Goal: Task Accomplishment & Management: Use online tool/utility

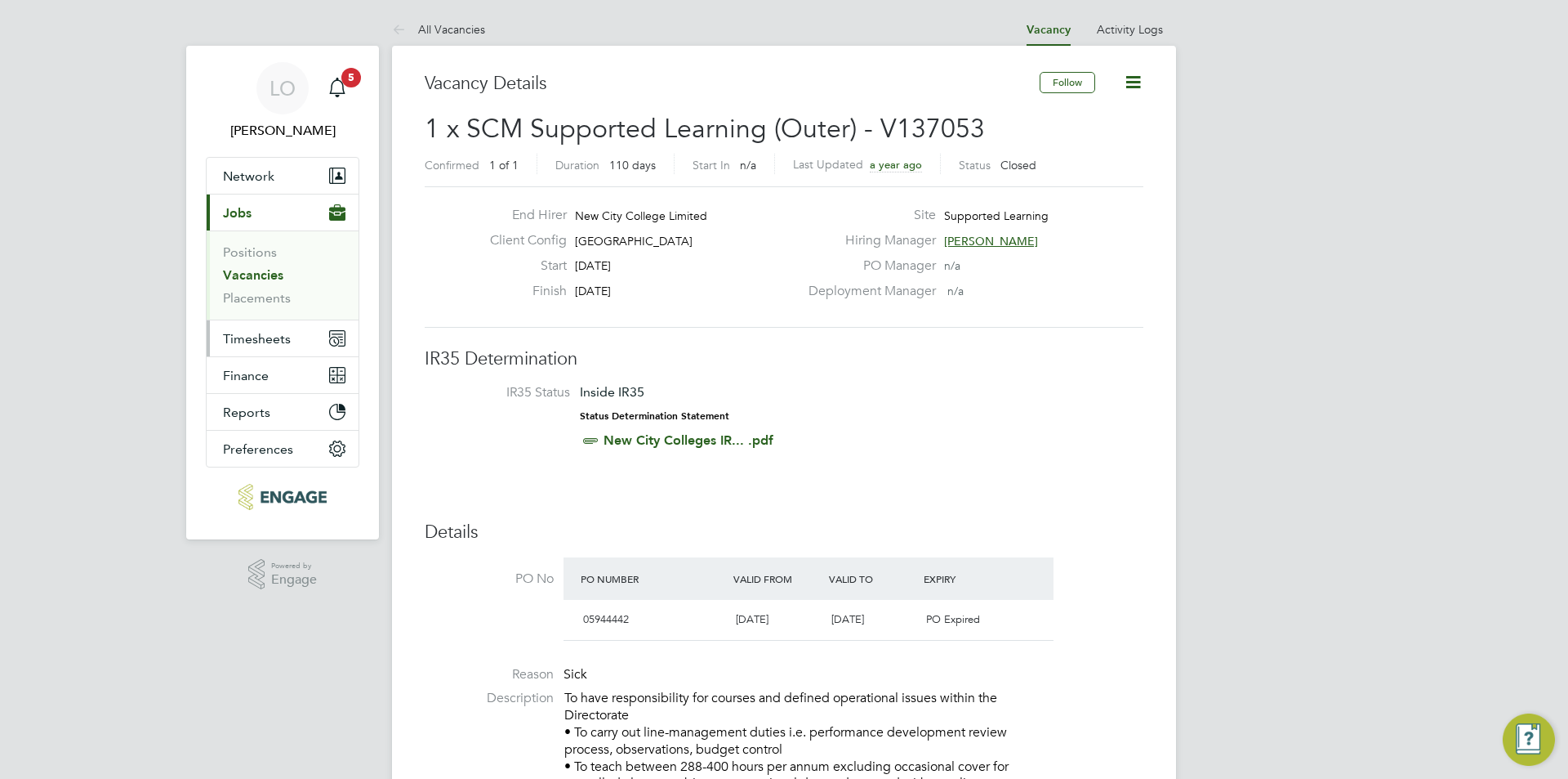
click at [251, 337] on span "Timesheets" at bounding box center [257, 338] width 68 height 15
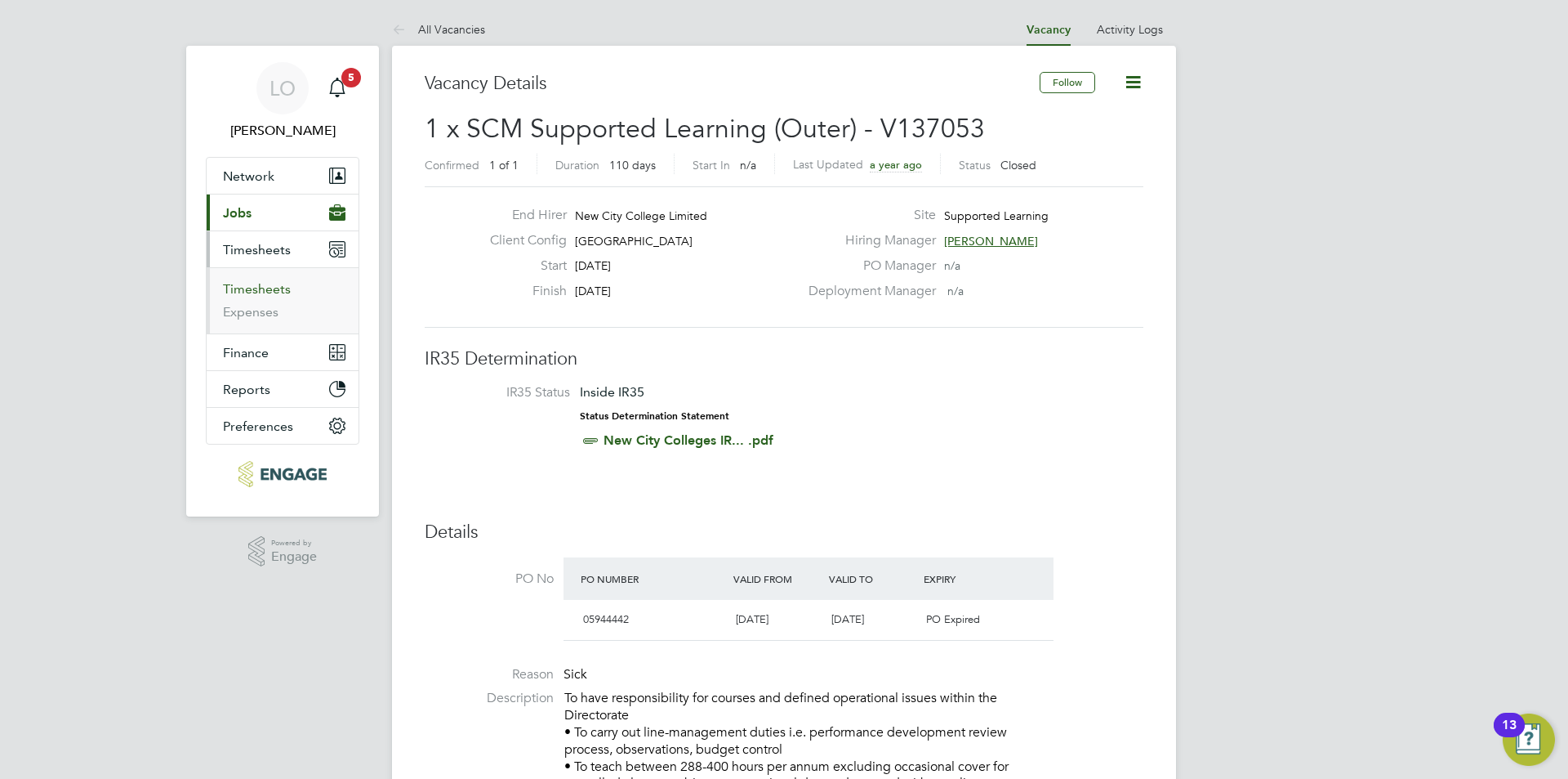
click at [259, 293] on link "Timesheets" at bounding box center [257, 288] width 68 height 15
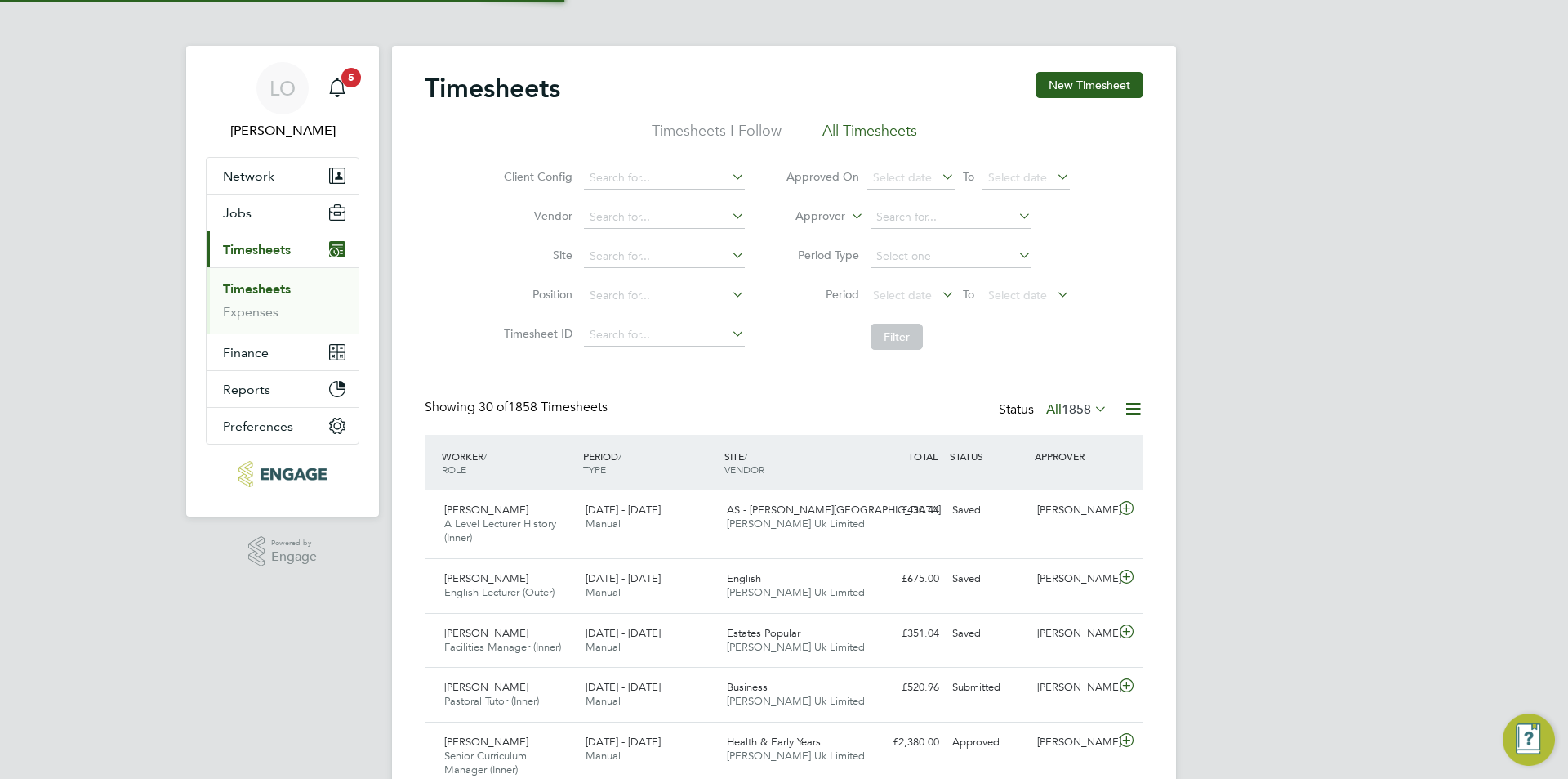
scroll to position [41, 142]
click at [936, 214] on input at bounding box center [950, 216] width 161 height 22
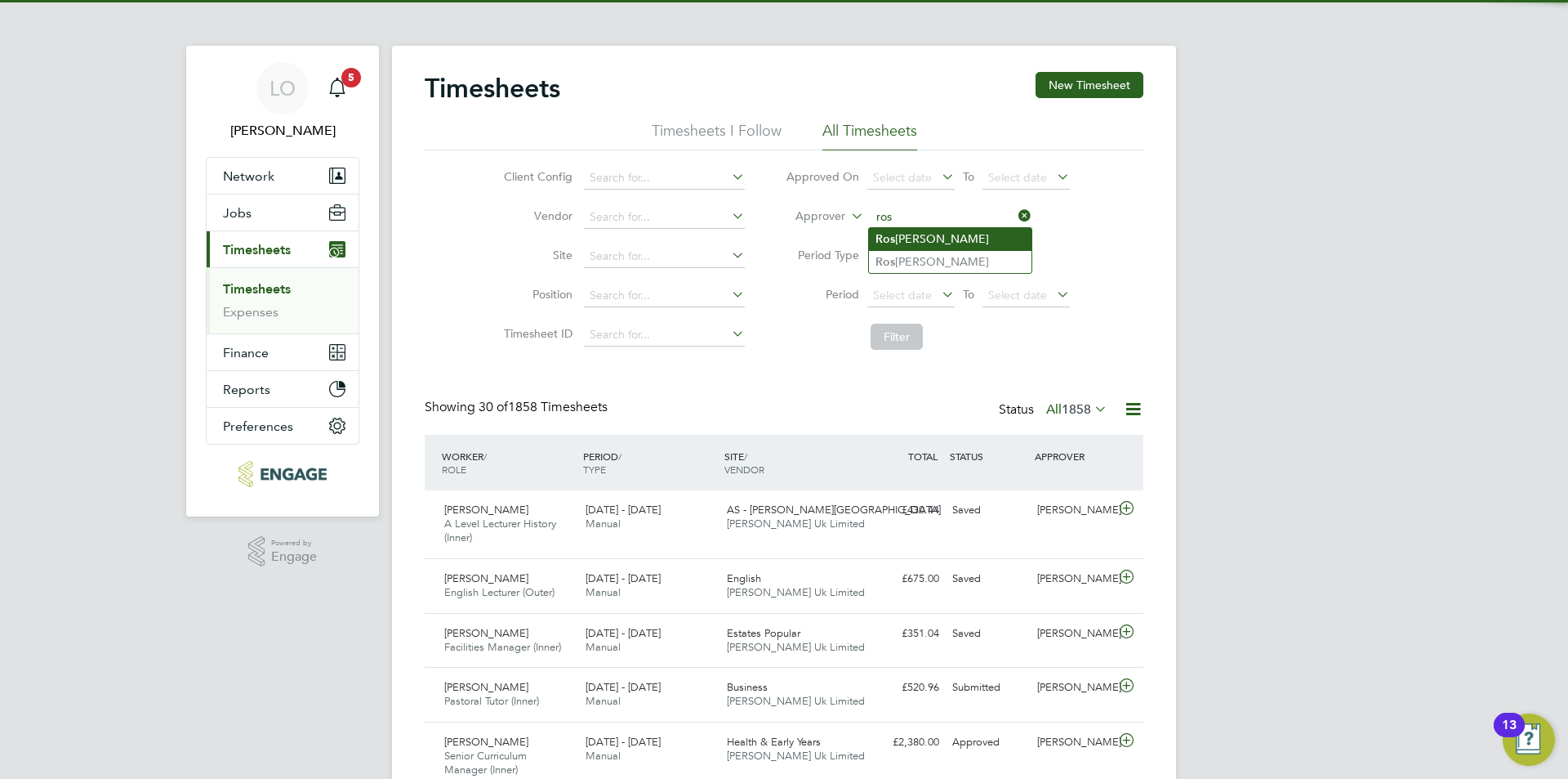
click at [924, 232] on li "Ros lyn O'Garro" at bounding box center [950, 239] width 162 height 22
type input "Roslyn O'Garro"
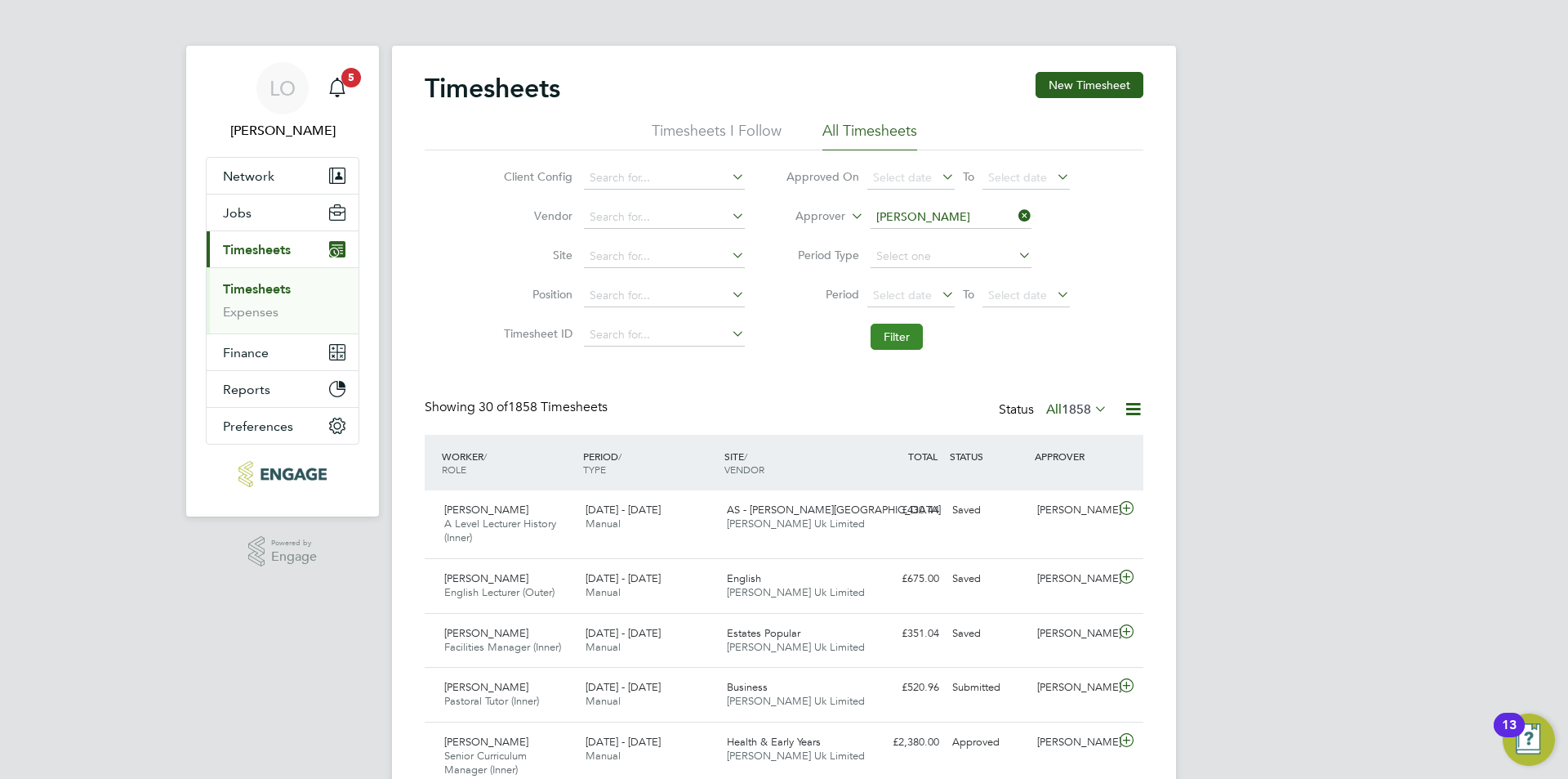
click at [906, 324] on button "Filter" at bounding box center [896, 337] width 52 height 26
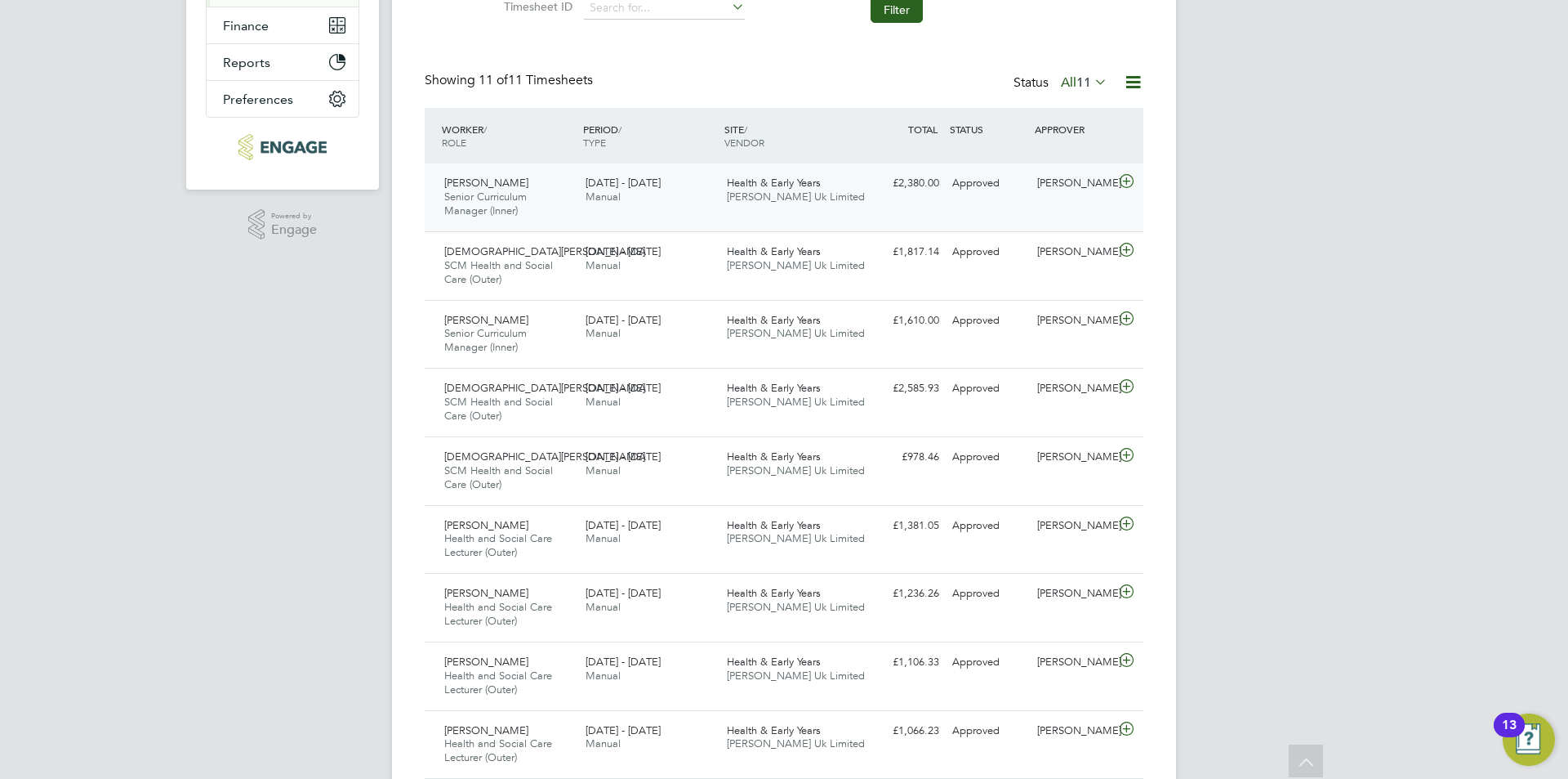
click at [899, 185] on div "£2,380.00 Approved" at bounding box center [903, 183] width 85 height 27
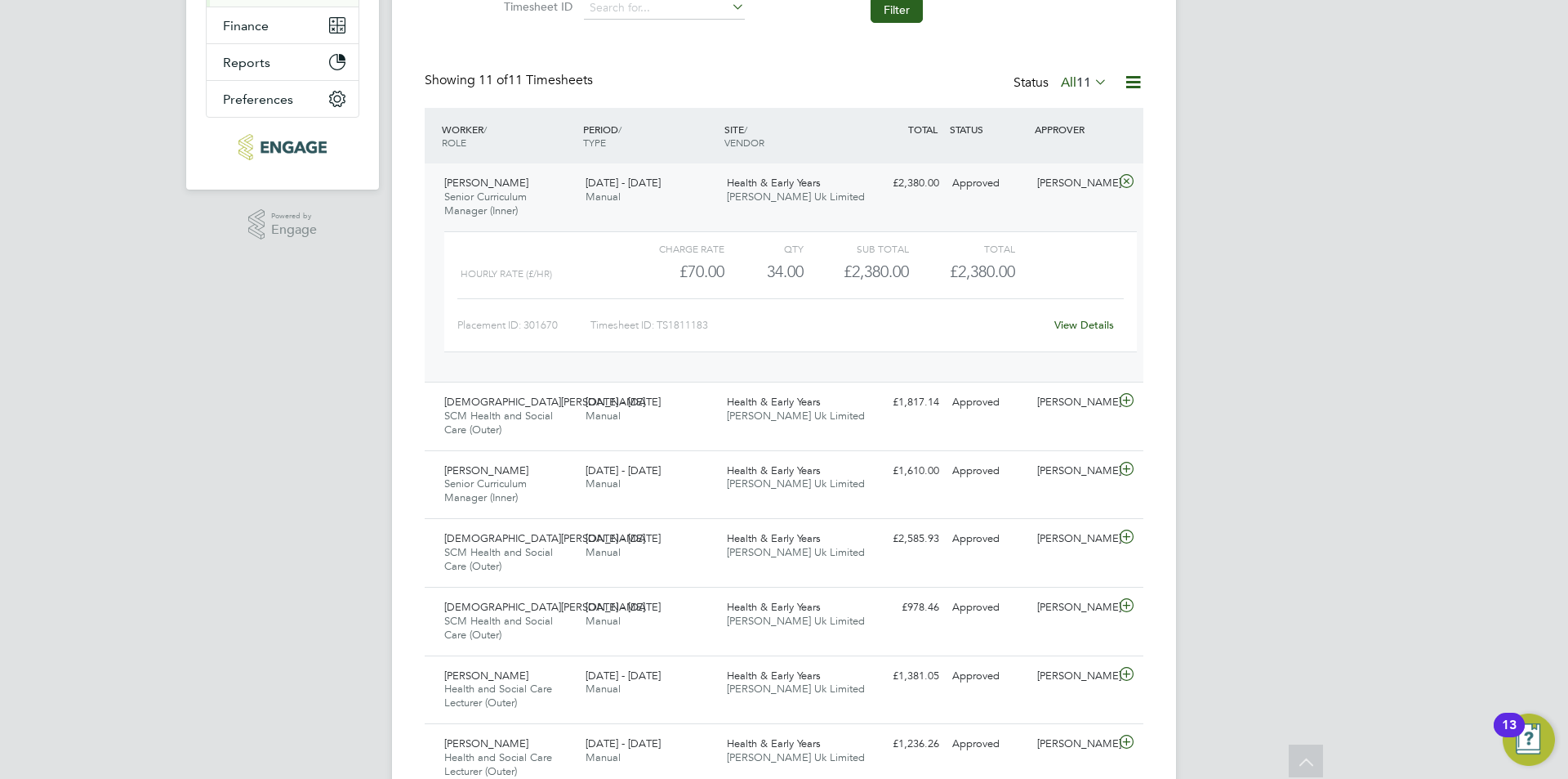
click at [833, 185] on div "Health & Early Years Morgan Hunt Uk Limited" at bounding box center [790, 190] width 141 height 41
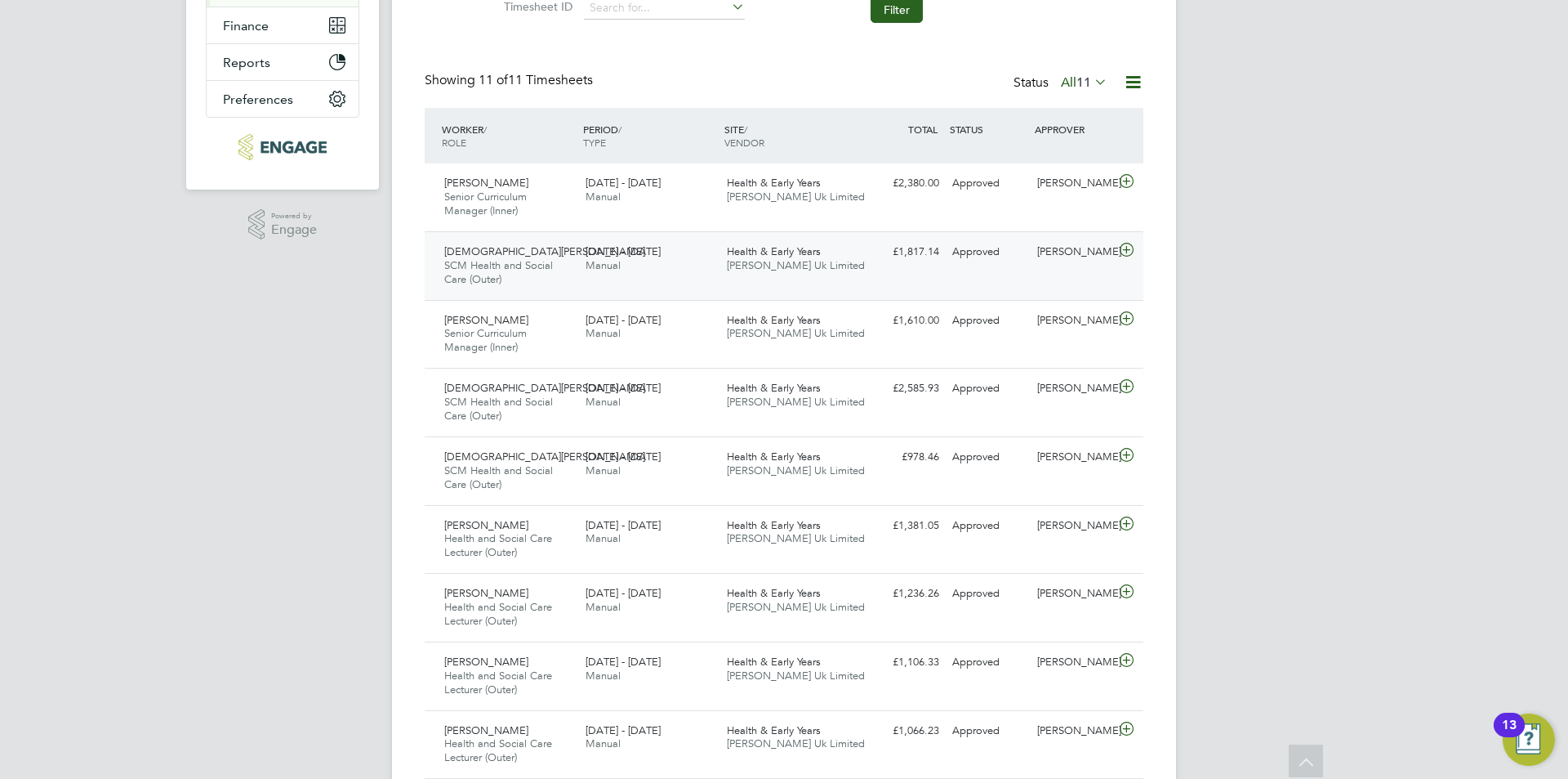
click at [850, 250] on div "Health & Early Years Morgan Hunt Uk Limited" at bounding box center [790, 259] width 141 height 41
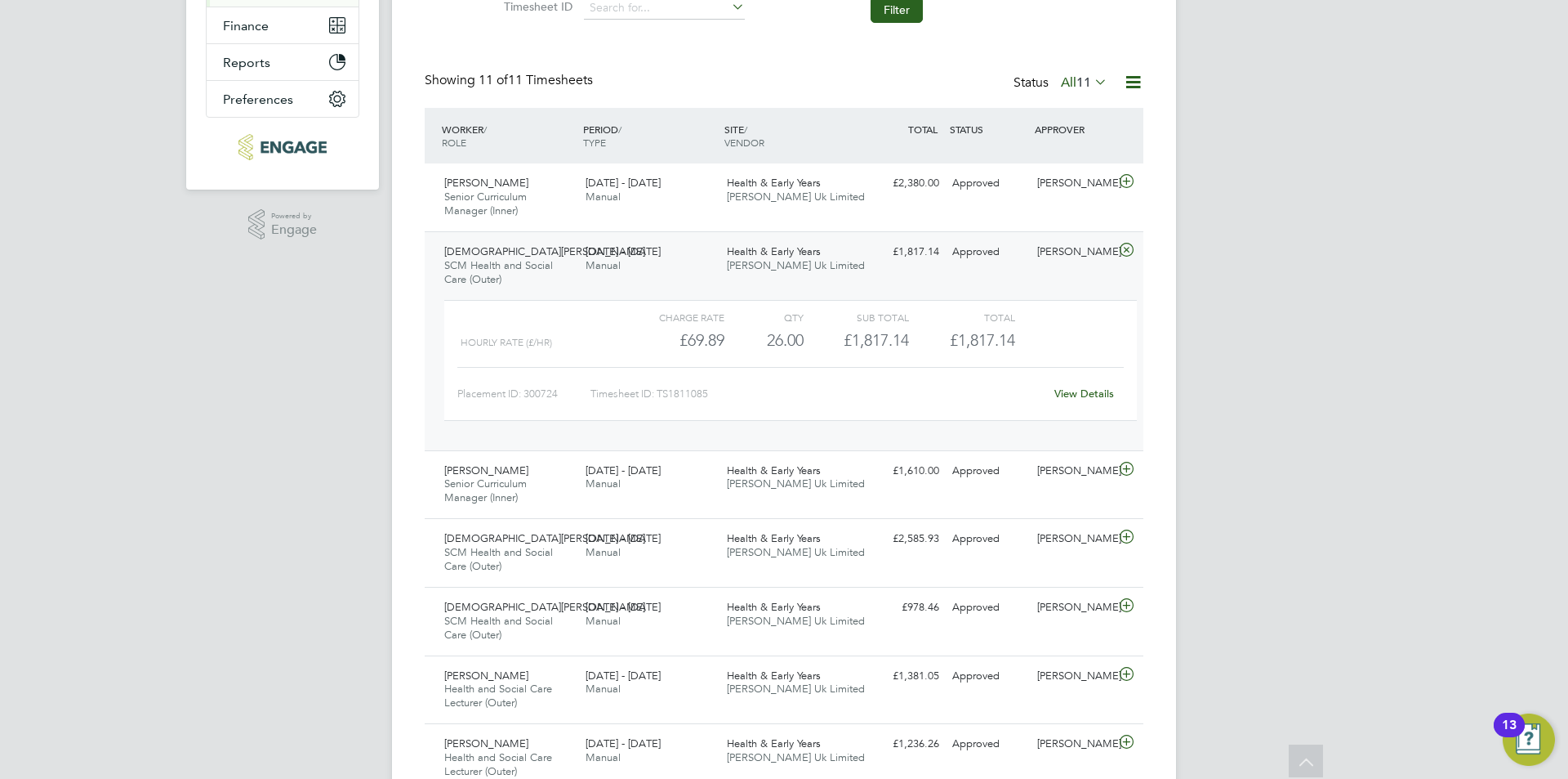
click at [850, 250] on div "Health & Early Years Morgan Hunt Uk Limited" at bounding box center [790, 259] width 141 height 41
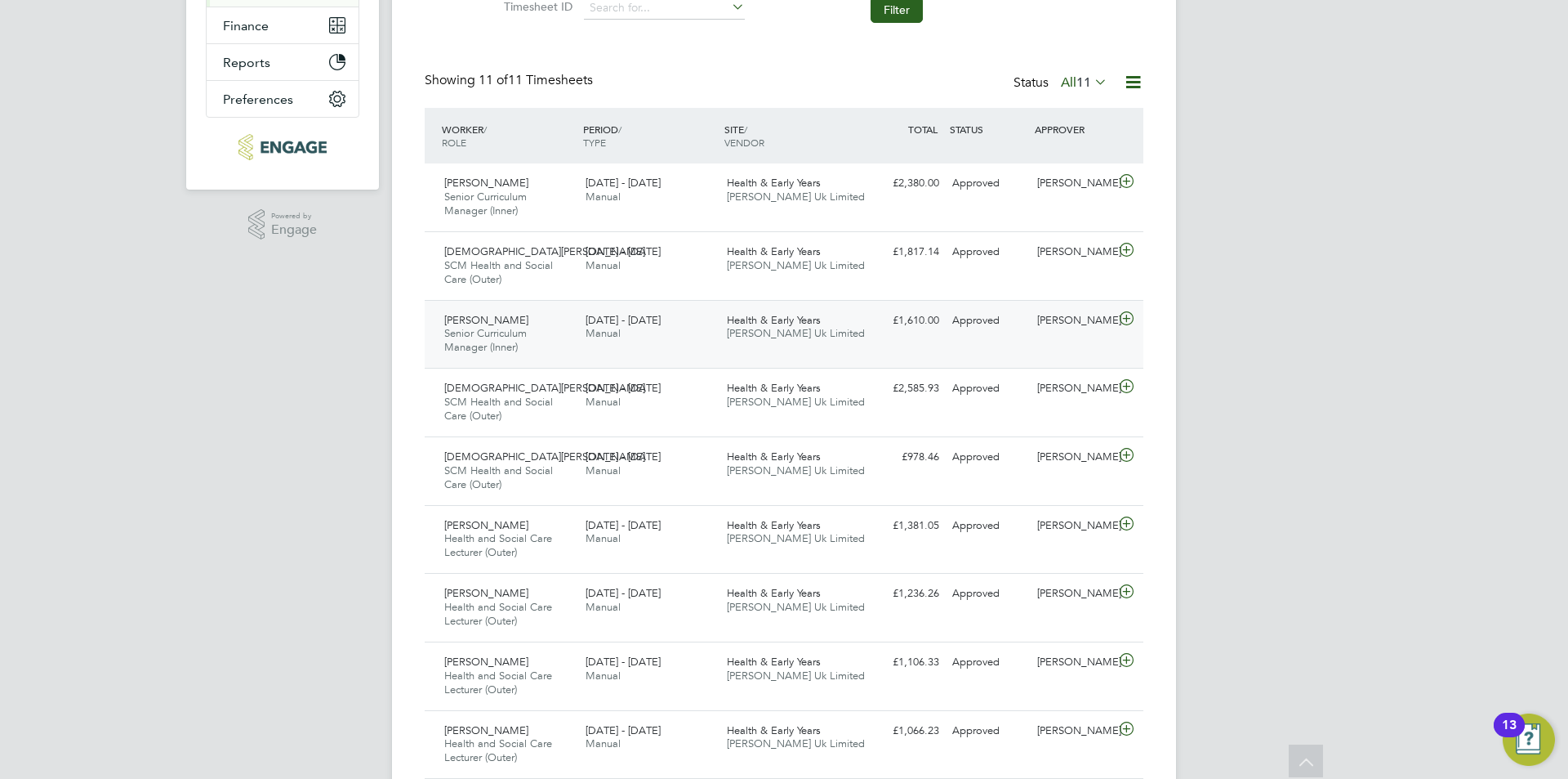
click at [956, 323] on div "Approved" at bounding box center [988, 320] width 85 height 27
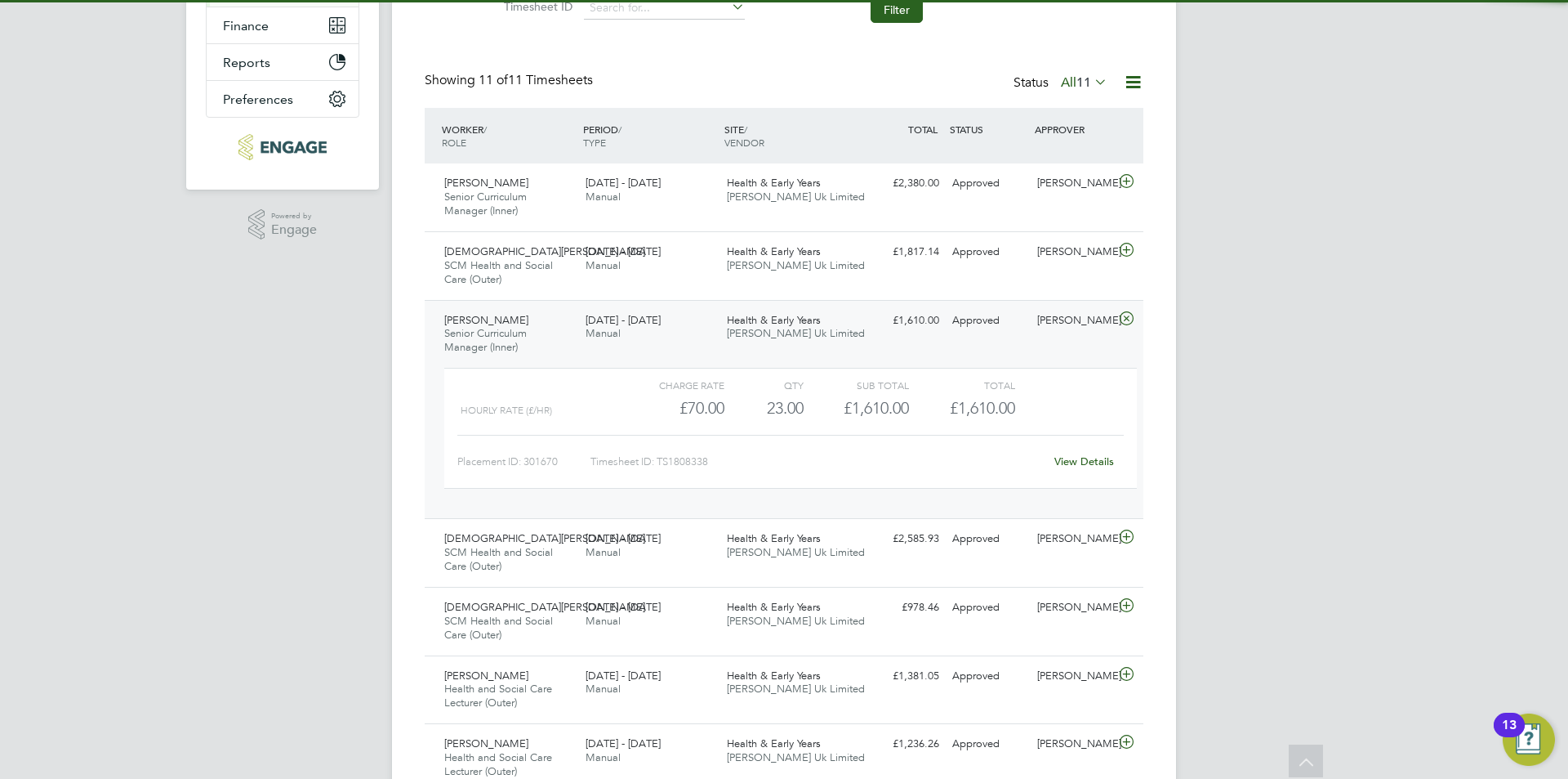
click at [915, 331] on div "£1,610.00 Approved" at bounding box center [903, 320] width 85 height 27
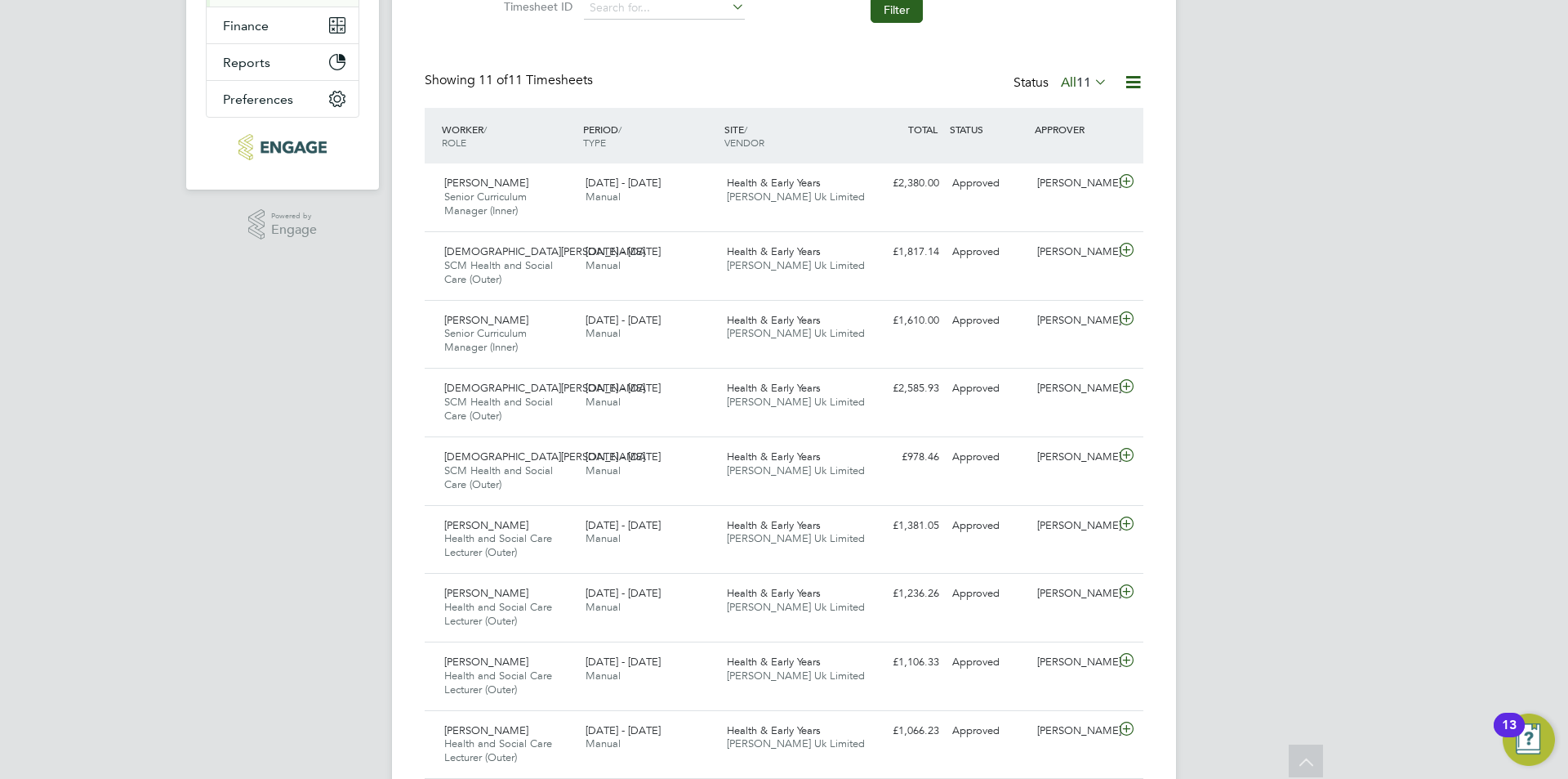
click at [322, 361] on div "LO Luke O'Neill Notifications 5 Applications: Network Team Members Businesses S…" at bounding box center [784, 324] width 1568 height 1301
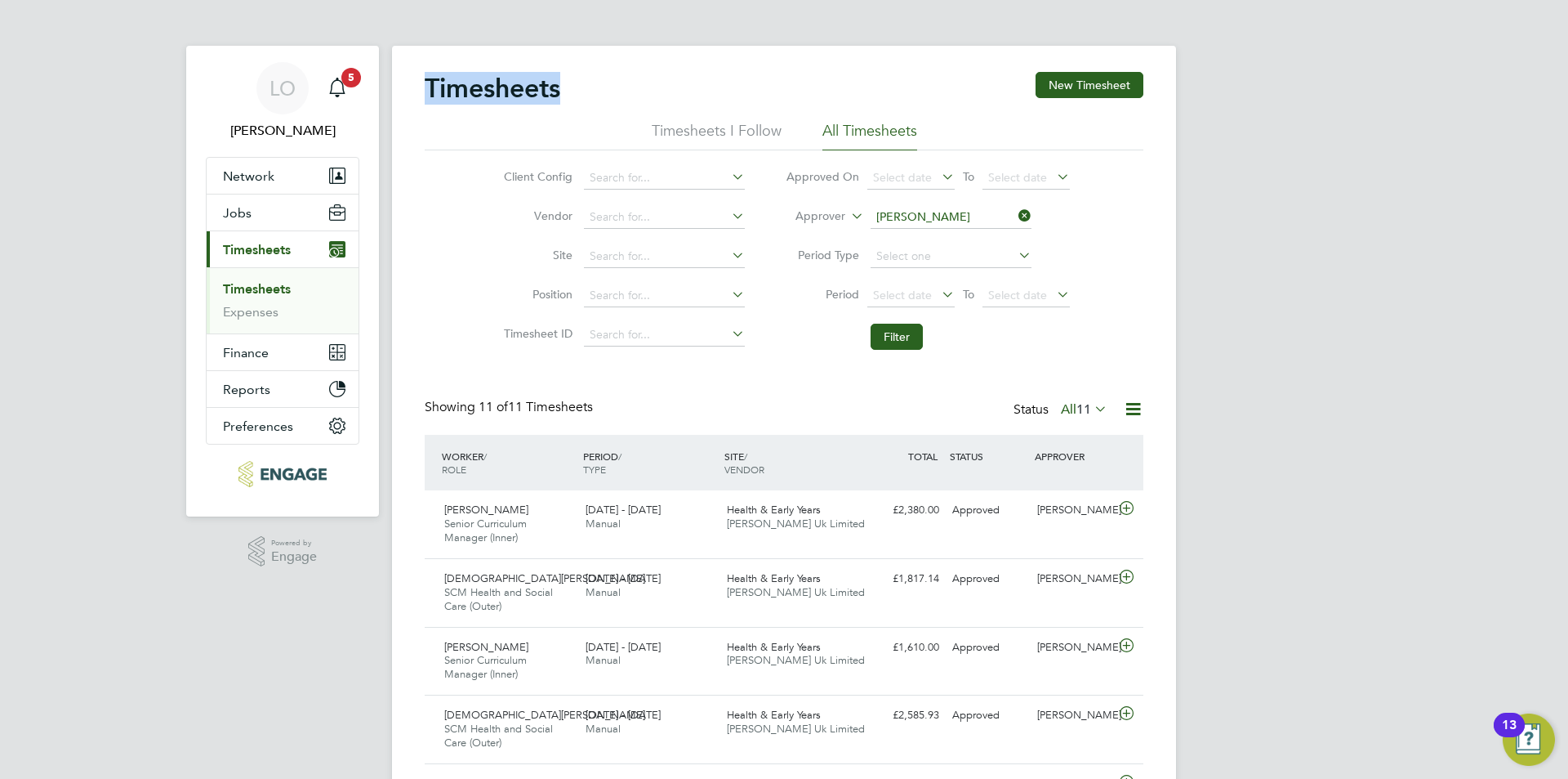
drag, startPoint x: 429, startPoint y: 83, endPoint x: 579, endPoint y: 89, distance: 150.1
click at [579, 89] on div "Timesheets New Timesheet" at bounding box center [783, 96] width 719 height 49
click at [339, 93] on icon "Main navigation" at bounding box center [336, 85] width 15 height 16
